Goal: Transaction & Acquisition: Purchase product/service

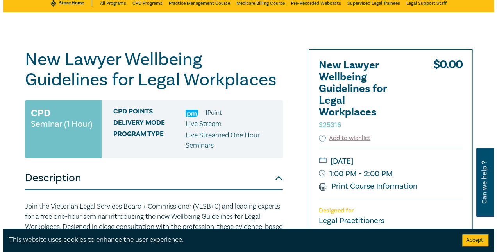
scroll to position [117, 0]
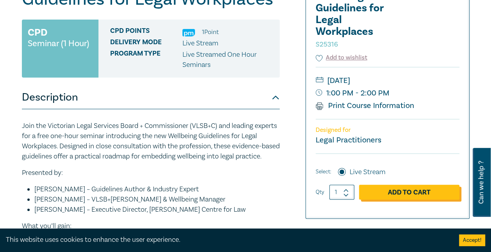
click at [423, 192] on link "Add to Cart" at bounding box center [409, 192] width 100 height 15
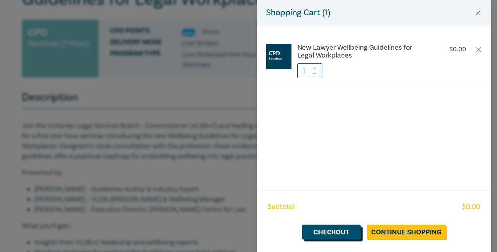
click at [336, 229] on link "Checkout" at bounding box center [331, 231] width 59 height 15
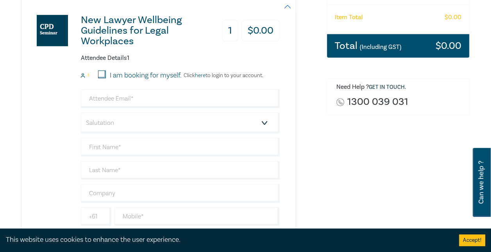
scroll to position [156, 0]
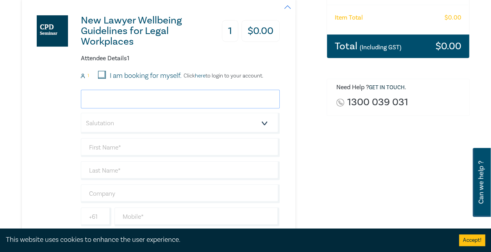
click at [157, 98] on input "email" at bounding box center [180, 99] width 199 height 19
click at [102, 77] on input "I am booking for myself." at bounding box center [102, 75] width 8 height 8
checkbox input "true"
click at [143, 94] on input "email" at bounding box center [180, 99] width 199 height 19
click at [149, 123] on select "Salutation Mr. Mrs. Ms. Miss Dr. Prof. Other" at bounding box center [180, 123] width 199 height 21
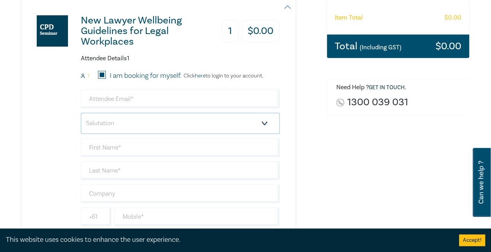
select select "Mrs."
click at [81, 113] on select "Salutation Mr. Mrs. Ms. Miss Dr. Prof. Other" at bounding box center [180, 123] width 199 height 21
click at [117, 148] on input "text" at bounding box center [180, 147] width 199 height 19
type input "r"
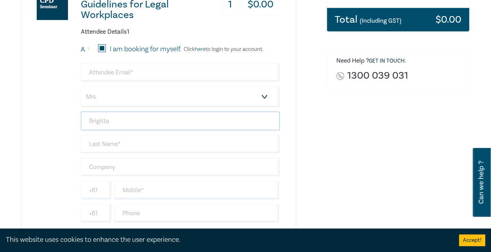
scroll to position [195, 0]
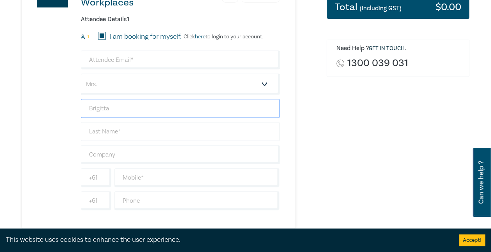
type input "Brigitta"
click at [109, 124] on input "text" at bounding box center [180, 131] width 199 height 19
type input "[PERSON_NAME]"
click at [97, 149] on input "text" at bounding box center [180, 154] width 199 height 19
click at [185, 169] on input "text" at bounding box center [197, 177] width 165 height 19
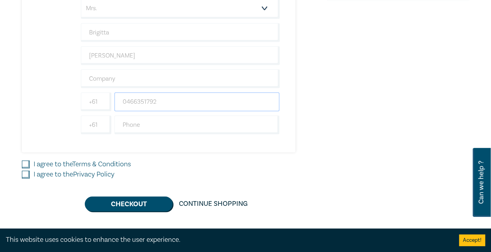
scroll to position [274, 0]
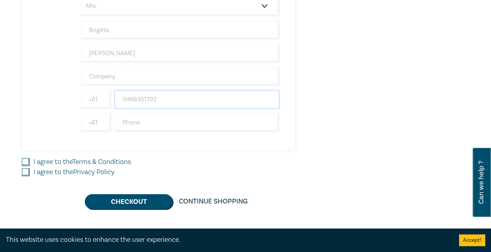
type input "0466351792"
click at [66, 157] on label "I agree to the Terms & Conditions" at bounding box center [82, 162] width 97 height 10
click at [30, 158] on input "I agree to the Terms & Conditions" at bounding box center [26, 162] width 8 height 8
checkbox input "true"
click at [27, 175] on div "I agree to the Privacy Policy" at bounding box center [170, 172] width 296 height 10
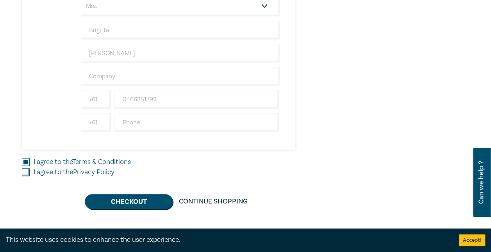
click at [23, 168] on input "I agree to the Privacy Policy" at bounding box center [26, 172] width 8 height 8
checkbox input "true"
click at [131, 201] on button "Checkout" at bounding box center [129, 201] width 88 height 15
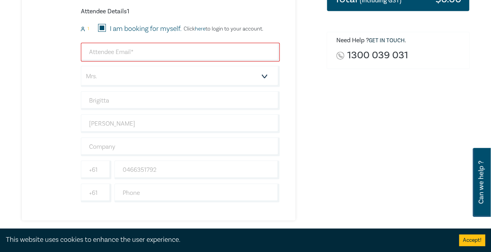
scroll to position [156, 0]
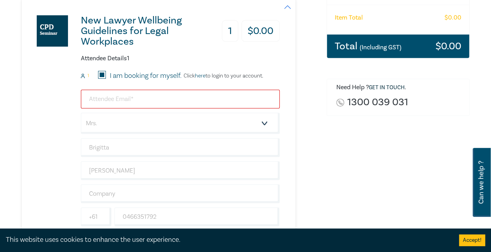
click at [165, 100] on input "email" at bounding box center [180, 99] width 199 height 19
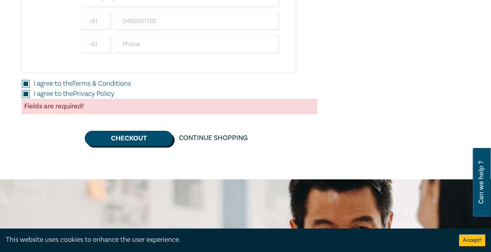
type input "[EMAIL_ADDRESS][DOMAIN_NAME]"
click at [154, 142] on button "Checkout" at bounding box center [129, 138] width 88 height 15
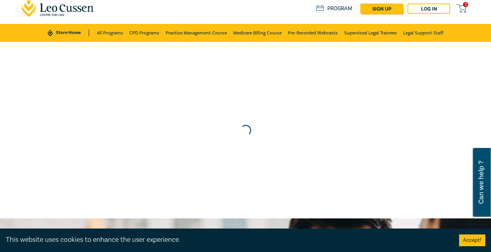
scroll to position [0, 0]
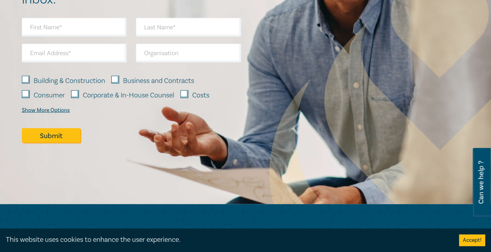
scroll to position [743, 0]
